Goal: Information Seeking & Learning: Learn about a topic

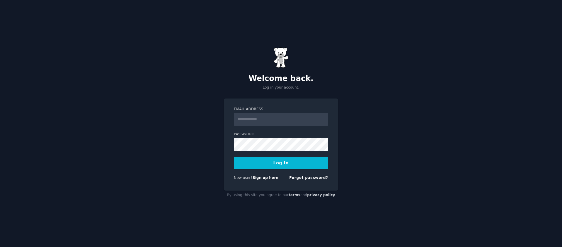
type input "**********"
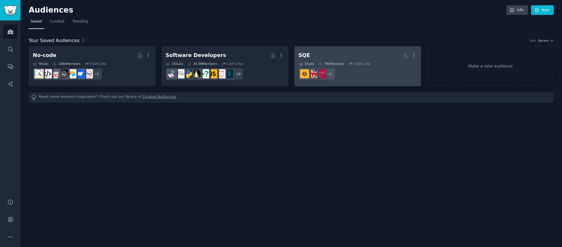
click at [357, 59] on h2 "SQE More" at bounding box center [357, 55] width 118 height 10
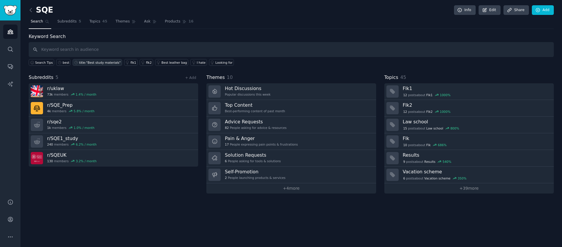
click at [86, 63] on div "title:"Best study materials"" at bounding box center [100, 63] width 42 height 4
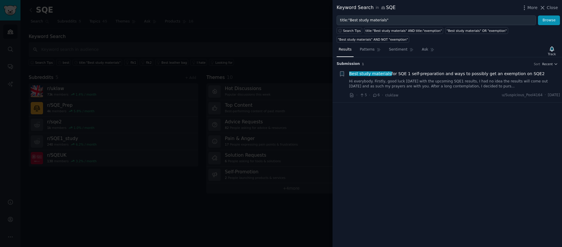
click at [449, 79] on link "Hi everybody. Firstly, good luck today with the upcoming SQE1 results, I had no…" at bounding box center [454, 84] width 211 height 10
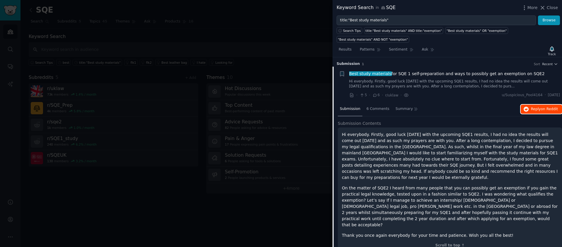
click at [546, 107] on span "on Reddit" at bounding box center [549, 109] width 17 height 4
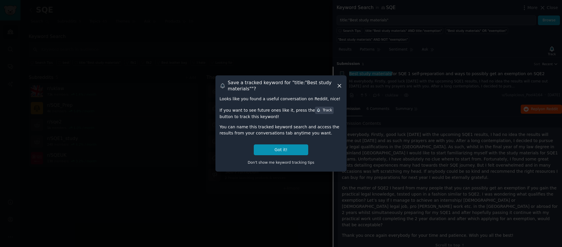
click at [340, 87] on icon at bounding box center [339, 85] width 3 height 3
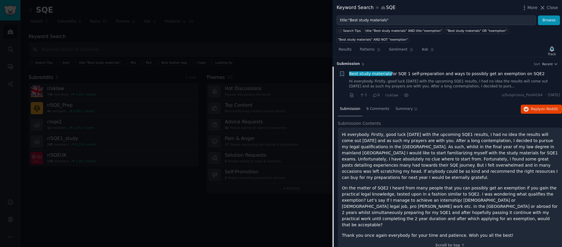
click at [498, 72] on span "Best study materials for SQE 1 self-preparation and ways to possibly get an exe…" at bounding box center [446, 74] width 195 height 6
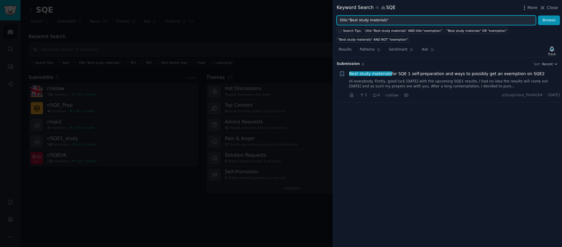
click at [434, 19] on input "title:"Best study materials"" at bounding box center [435, 21] width 199 height 10
type input "study material"
click at [538, 16] on button "Browse" at bounding box center [549, 21] width 22 height 10
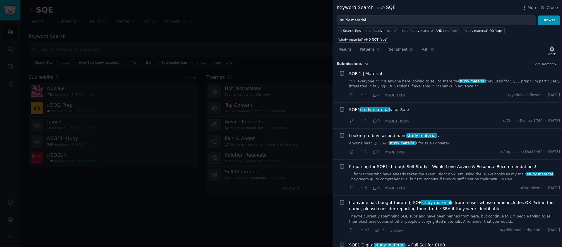
click at [237, 203] on div at bounding box center [281, 123] width 562 height 247
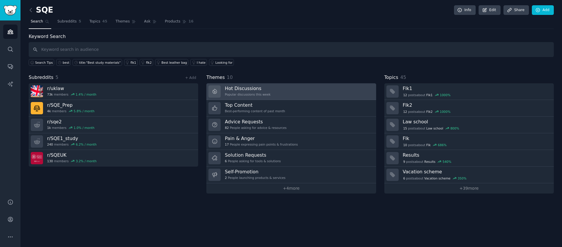
click at [275, 94] on link "Hot Discussions Popular discussions this week" at bounding box center [290, 91] width 169 height 17
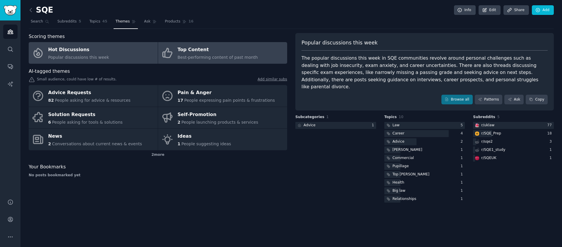
click at [197, 50] on div "Top Content" at bounding box center [218, 49] width 80 height 9
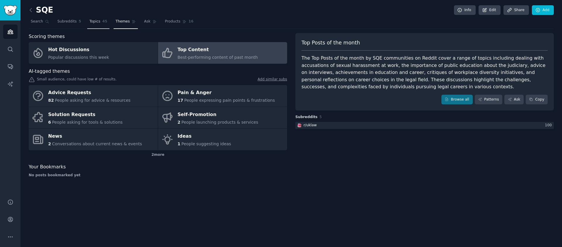
click at [96, 23] on span "Topics" at bounding box center [94, 21] width 11 height 5
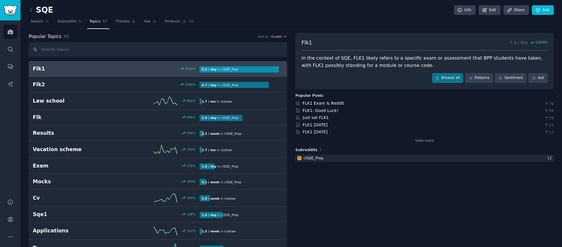
click at [132, 70] on div "1000 %" at bounding box center [157, 69] width 83 height 4
click at [333, 105] on link "FLK1 Exam & Reddit" at bounding box center [323, 103] width 42 height 5
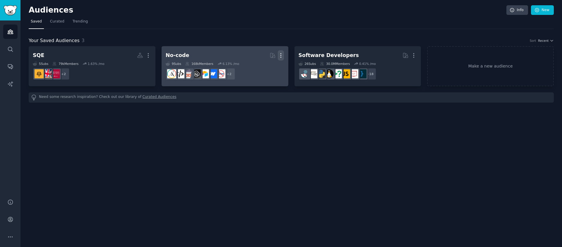
click at [281, 54] on icon "button" at bounding box center [281, 56] width 1 height 4
click at [264, 71] on p "Delete" at bounding box center [264, 68] width 13 height 6
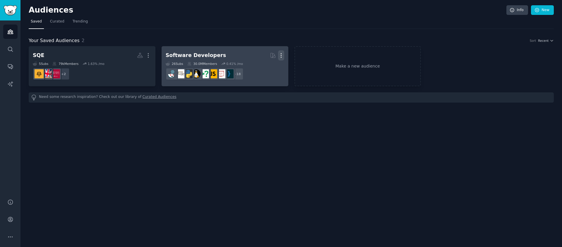
click at [281, 55] on icon "button" at bounding box center [281, 56] width 1 height 4
click at [263, 69] on p "Delete" at bounding box center [264, 68] width 13 height 6
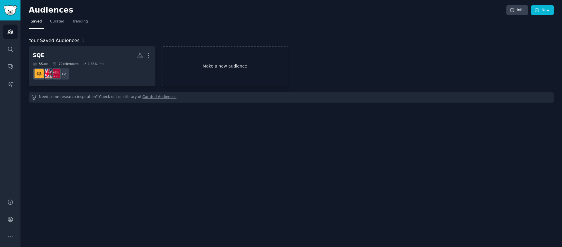
click at [230, 66] on link "Make a new audience" at bounding box center [224, 66] width 127 height 40
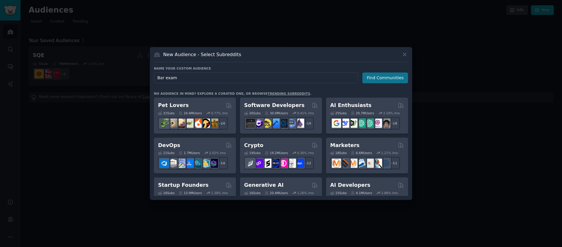
type input "Bar exam"
click at [379, 79] on button "Find Communities" at bounding box center [385, 78] width 46 height 11
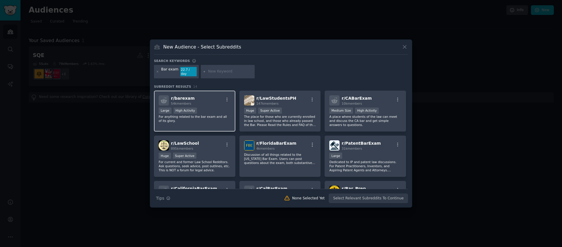
click at [217, 121] on p "For anything related to the bar exam and all of its glory." at bounding box center [195, 119] width 72 height 8
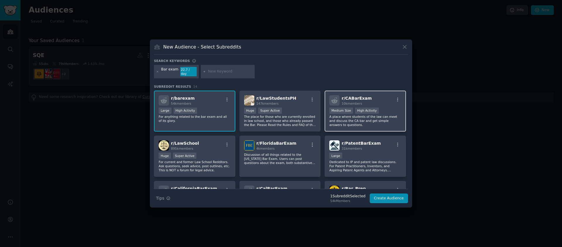
click at [378, 123] on p "A place where students of the law can meet and discuss the CA bar and get simpl…" at bounding box center [365, 121] width 72 height 12
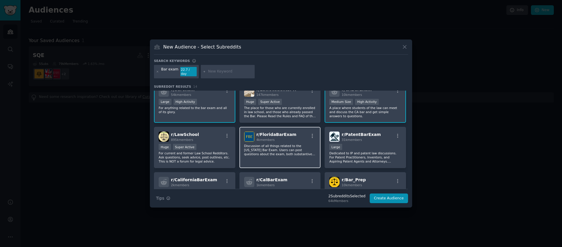
scroll to position [22, 0]
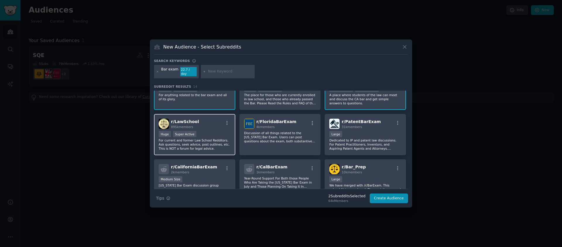
click at [212, 142] on p "For current and former Law School Redditors. Ask questions, seek advice, post o…" at bounding box center [195, 144] width 72 height 12
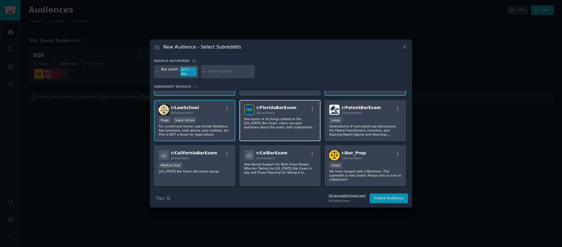
scroll to position [0, 0]
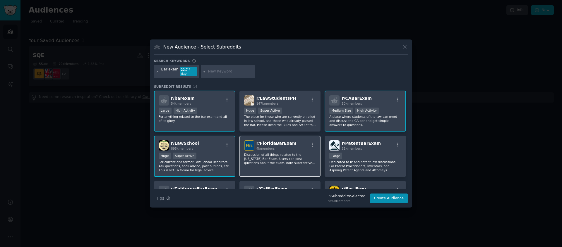
click at [284, 157] on p "Discussion of all things related to the Florida Bar Exam. Users can post questi…" at bounding box center [280, 159] width 72 height 12
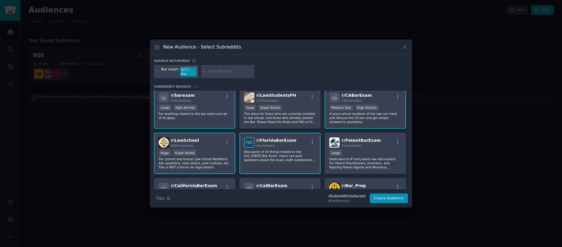
scroll to position [144, 0]
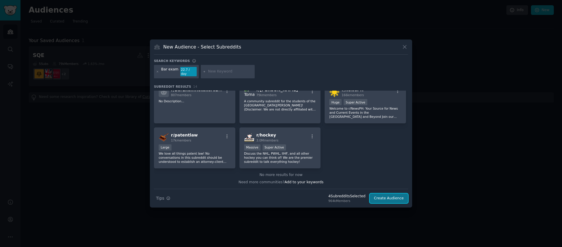
click at [388, 200] on button "Create Audience" at bounding box center [388, 199] width 39 height 10
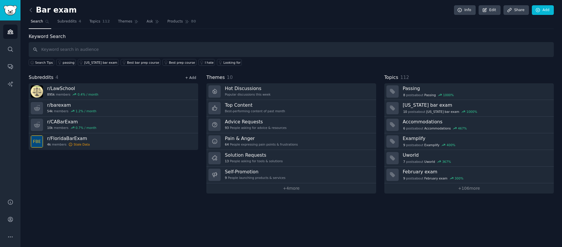
click at [194, 78] on link "+ Add" at bounding box center [190, 78] width 11 height 4
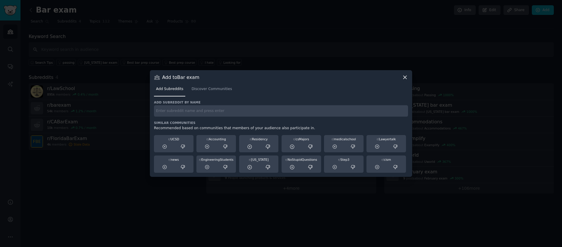
click at [205, 111] on input "text" at bounding box center [281, 110] width 254 height 11
type input "goatbarprep"
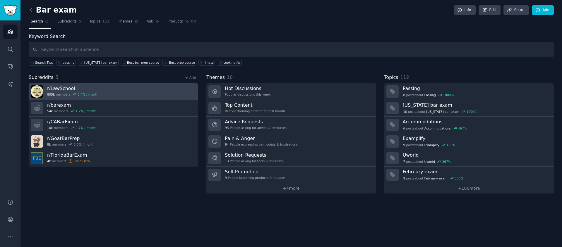
click at [190, 91] on link "r/ LawSchool 895k members 0.4 % / month" at bounding box center [113, 91] width 169 height 17
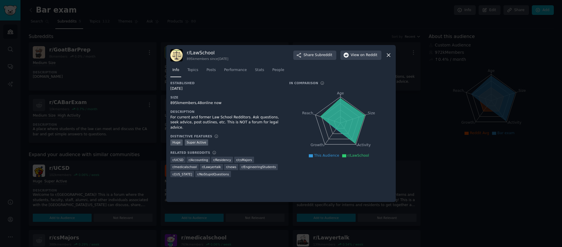
click at [388, 55] on icon at bounding box center [388, 55] width 3 height 3
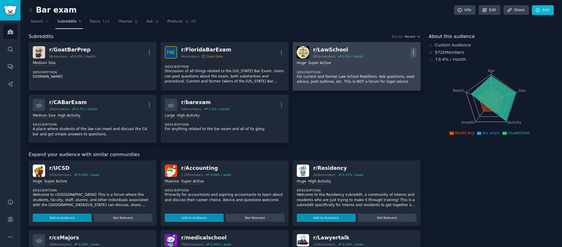
click at [414, 49] on icon "button" at bounding box center [413, 52] width 6 height 6
click at [388, 76] on p "Delete" at bounding box center [390, 75] width 13 height 6
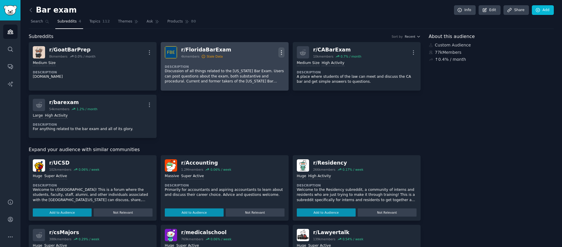
click at [279, 52] on icon "button" at bounding box center [281, 52] width 6 height 6
click at [260, 77] on p "Delete" at bounding box center [258, 75] width 13 height 6
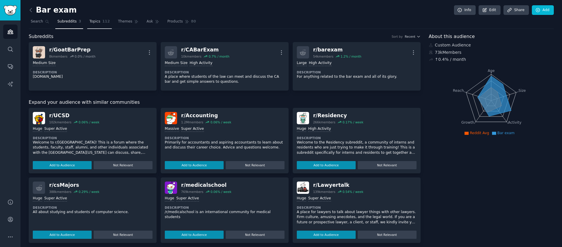
click at [96, 23] on span "Topics" at bounding box center [94, 21] width 11 height 5
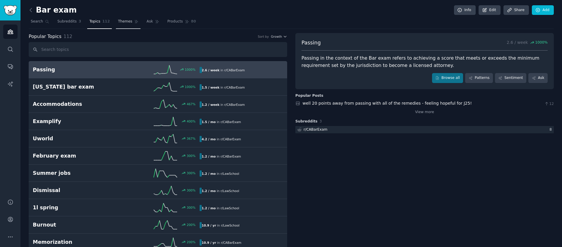
click at [123, 23] on span "Themes" at bounding box center [125, 21] width 14 height 5
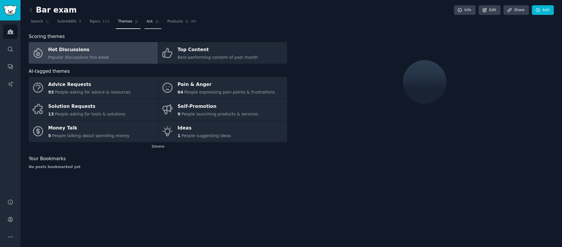
click at [147, 22] on span "Ask" at bounding box center [150, 21] width 6 height 5
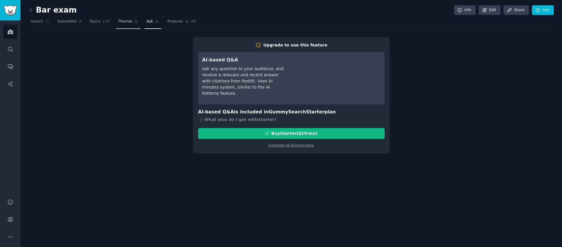
click at [119, 22] on span "Themes" at bounding box center [125, 21] width 14 height 5
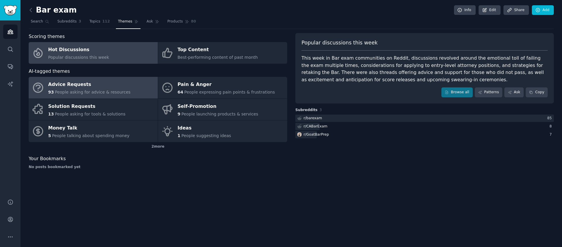
click at [107, 86] on div "Advice Requests" at bounding box center [89, 84] width 82 height 9
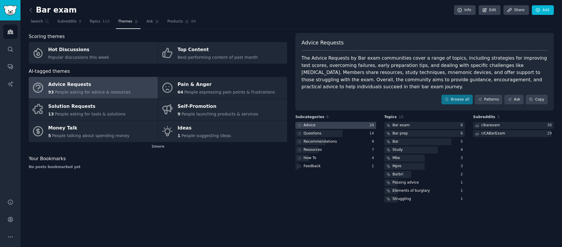
click at [346, 122] on div at bounding box center [335, 125] width 81 height 7
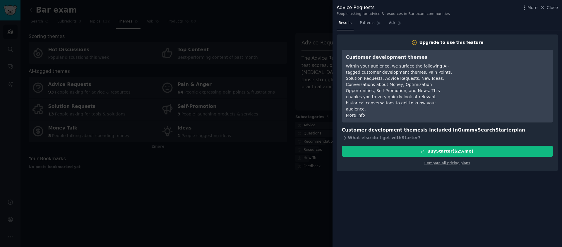
click at [259, 185] on div at bounding box center [281, 123] width 562 height 247
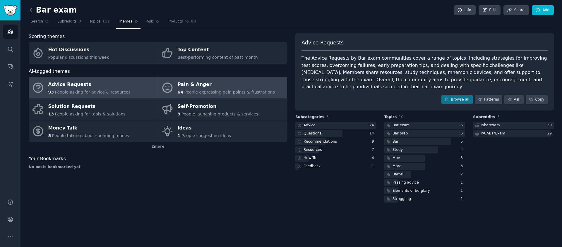
click at [212, 97] on link "Pain & Anger 64 People expressing pain points & frustrations" at bounding box center [222, 88] width 129 height 22
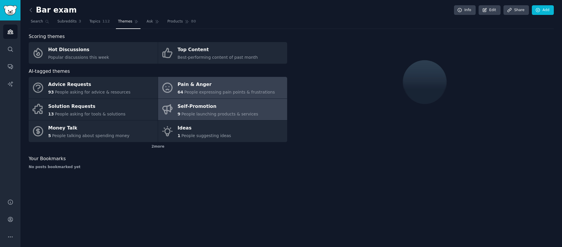
click at [248, 117] on div "9 People launching products & services" at bounding box center [218, 114] width 81 height 6
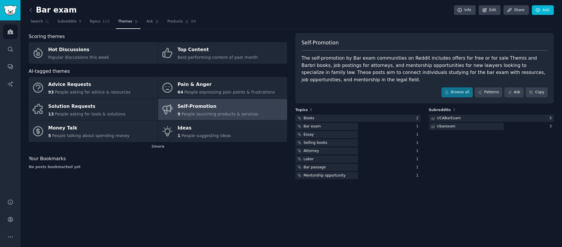
click at [232, 112] on span "People launching products & services" at bounding box center [219, 114] width 77 height 5
click at [334, 121] on div at bounding box center [357, 118] width 125 height 7
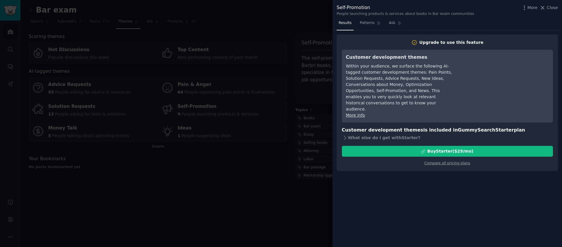
click at [277, 164] on div at bounding box center [281, 123] width 562 height 247
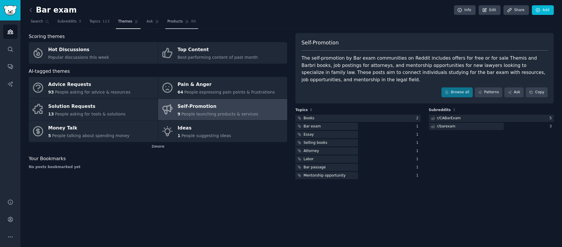
click at [180, 24] on link "Products 80" at bounding box center [181, 23] width 33 height 12
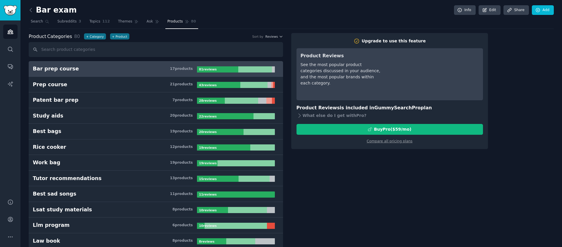
click at [149, 69] on h3 "Bar prep course 17 product s" at bounding box center [115, 68] width 164 height 7
click at [306, 118] on div "What else do I get with Pro ?" at bounding box center [389, 116] width 186 height 8
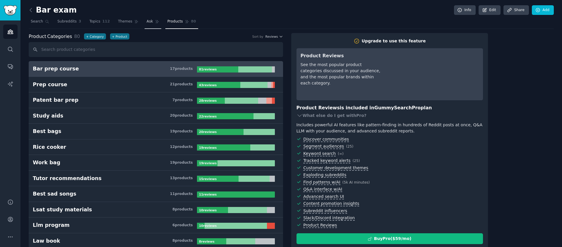
click at [145, 26] on link "Ask" at bounding box center [153, 23] width 17 height 12
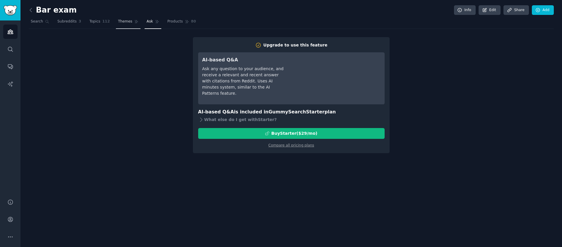
click at [122, 25] on link "Themes" at bounding box center [128, 23] width 25 height 12
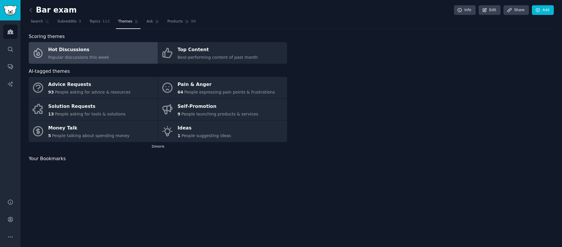
click at [84, 24] on nav "Search Subreddits 3 Topics 112 Themes Ask Products 80" at bounding box center [291, 23] width 525 height 12
click at [92, 23] on span "Topics" at bounding box center [94, 21] width 11 height 5
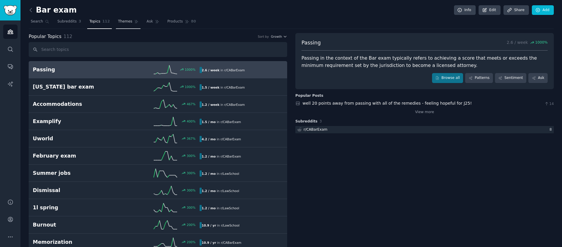
click at [128, 20] on span "Themes" at bounding box center [125, 21] width 14 height 5
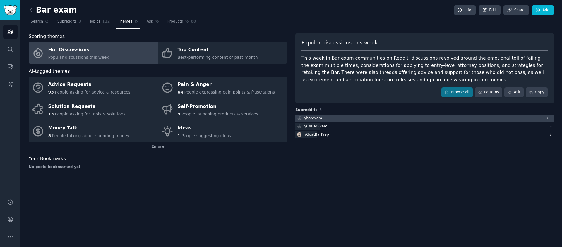
click at [319, 118] on div "r/ barexam" at bounding box center [312, 118] width 18 height 5
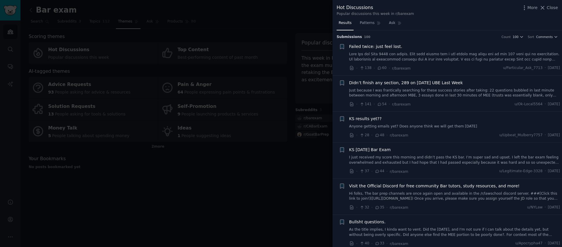
click at [441, 57] on link at bounding box center [454, 57] width 211 height 10
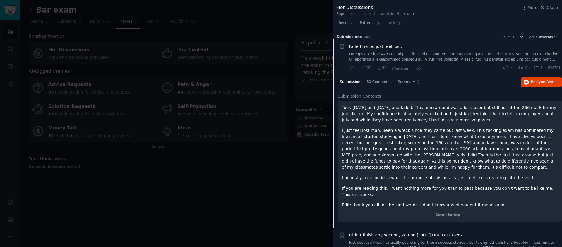
scroll to position [9, 0]
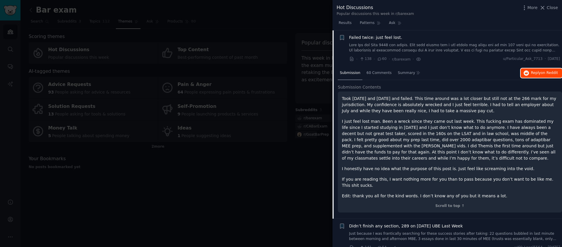
click at [544, 75] on span "on Reddit" at bounding box center [549, 73] width 17 height 4
